Goal: Task Accomplishment & Management: Manage account settings

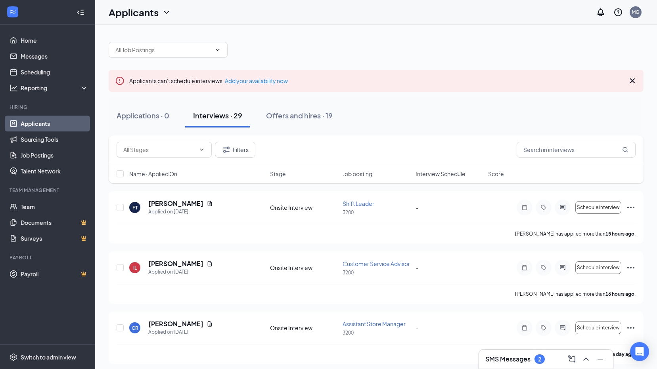
click at [518, 360] on h3 "SMS Messages" at bounding box center [507, 359] width 45 height 9
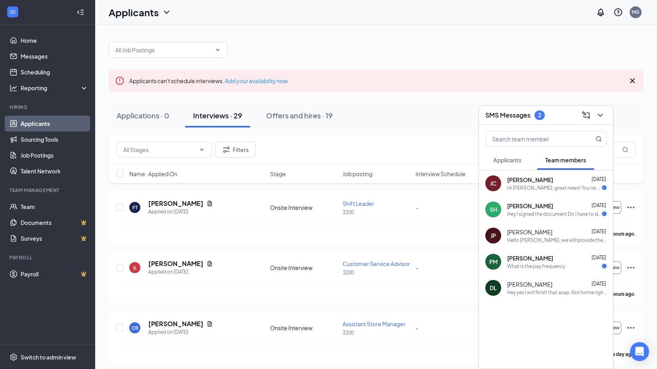
click at [512, 116] on h3 "SMS Messages" at bounding box center [507, 115] width 45 height 9
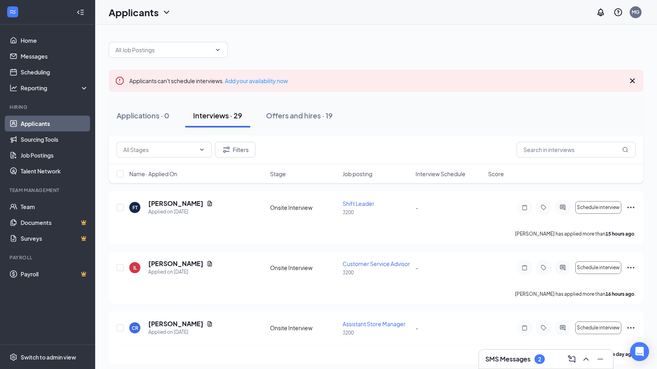
click at [496, 369] on html "Home Messages Scheduling Reporting Hiring Applicants Sourcing Tools Job Posting…" at bounding box center [328, 184] width 657 height 369
click at [499, 360] on h3 "SMS Messages" at bounding box center [507, 359] width 45 height 9
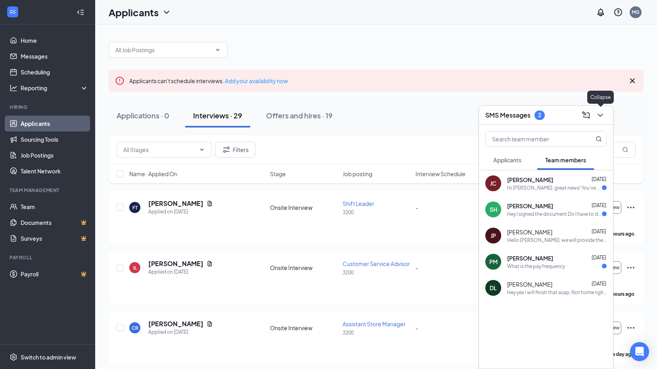
click at [599, 115] on icon "ChevronDown" at bounding box center [600, 116] width 10 height 10
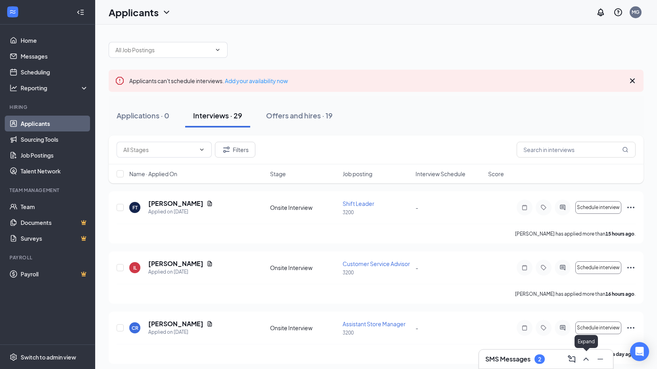
click at [586, 359] on icon "ChevronUp" at bounding box center [586, 360] width 10 height 10
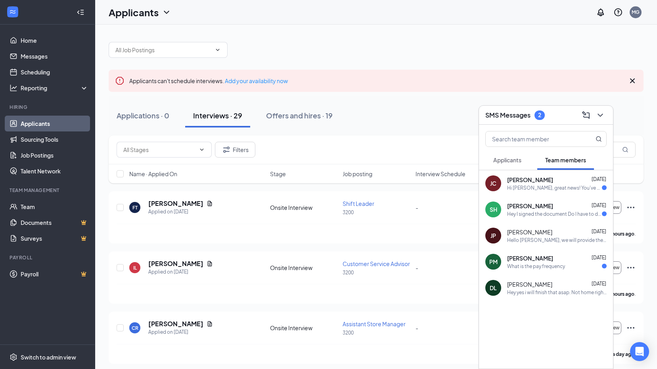
click at [500, 157] on span "Applicants" at bounding box center [507, 160] width 28 height 7
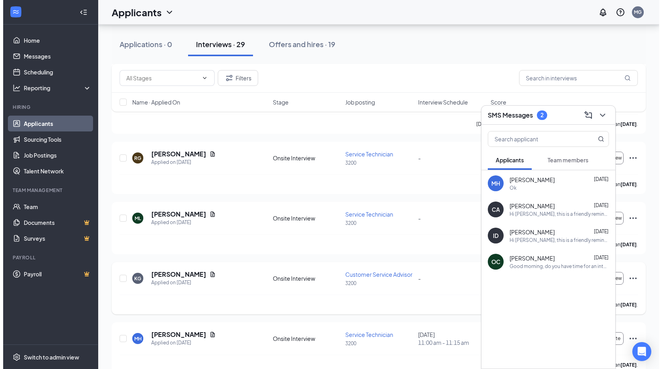
scroll to position [475, 0]
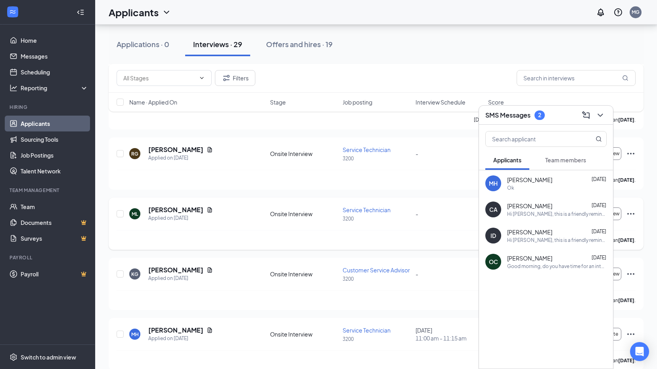
click at [235, 230] on div "[PERSON_NAME] has applied more than [DATE] ." at bounding box center [375, 240] width 519 height 20
click at [597, 114] on icon "ChevronDown" at bounding box center [600, 116] width 10 height 10
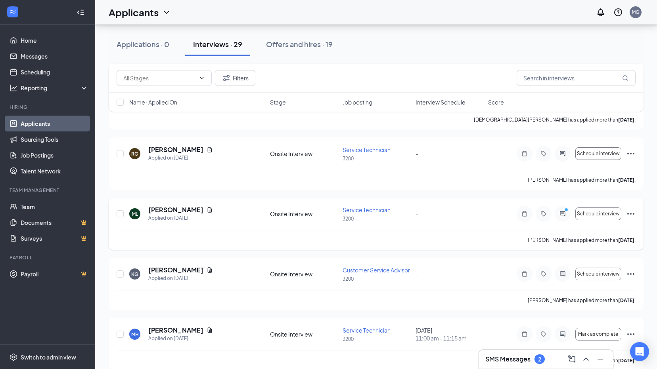
click at [563, 218] on div at bounding box center [562, 214] width 16 height 16
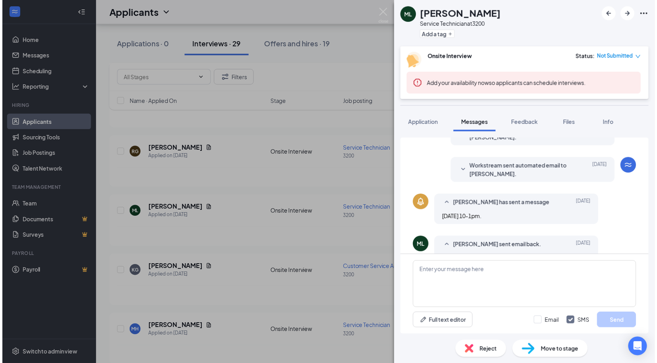
scroll to position [189, 0]
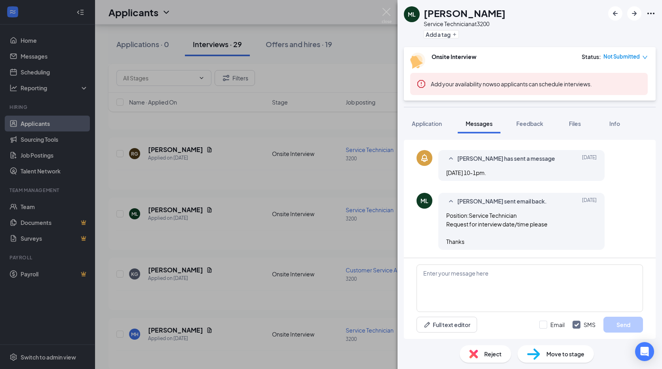
click at [252, 182] on div "[PERSON_NAME] Service Technician at 3200 Add a tag Onsite Interview Status : No…" at bounding box center [331, 184] width 662 height 369
